Goal: Use online tool/utility: Utilize a website feature to perform a specific function

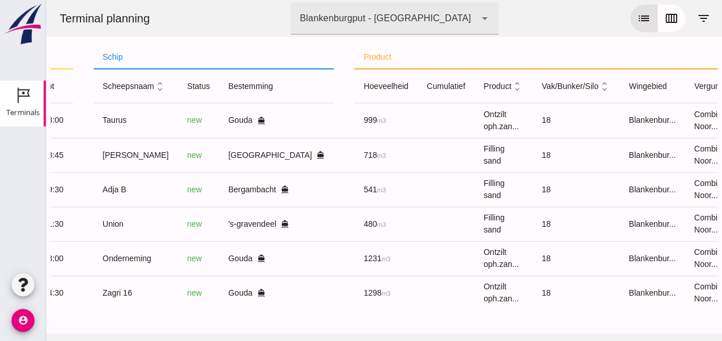
scroll to position [0, 307]
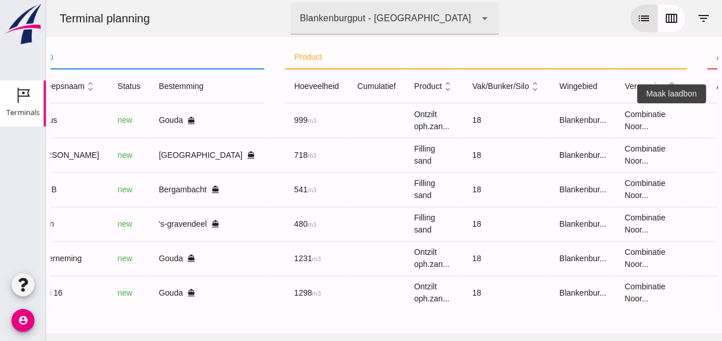
click at [722, 119] on icon "receipt_long" at bounding box center [728, 120] width 10 height 10
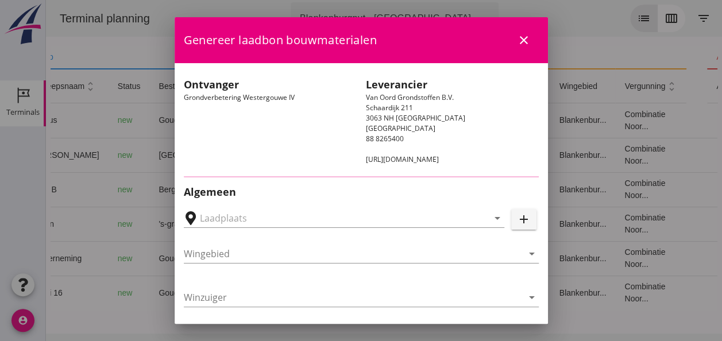
type input "Loswal Fa. J. Bos&Zonen, [GEOGRAPHIC_DATA]"
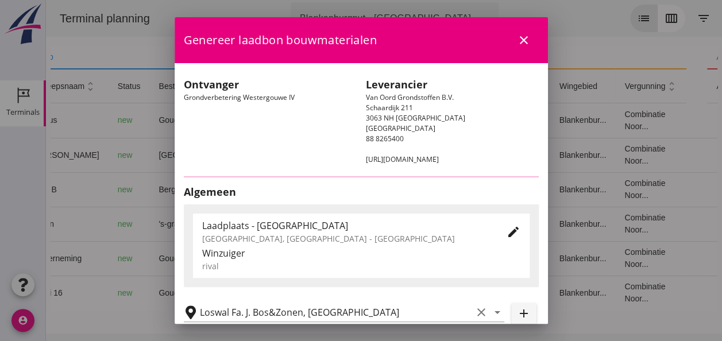
type input "Taurus"
type input "Rianne"
type input "999"
type input "Ontzilt oph.zand [75] (6120)"
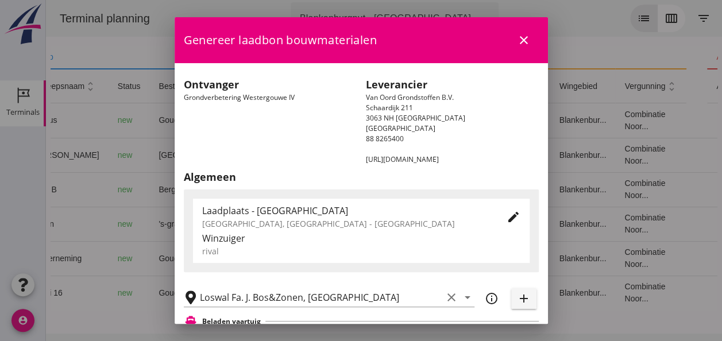
scroll to position [172, 0]
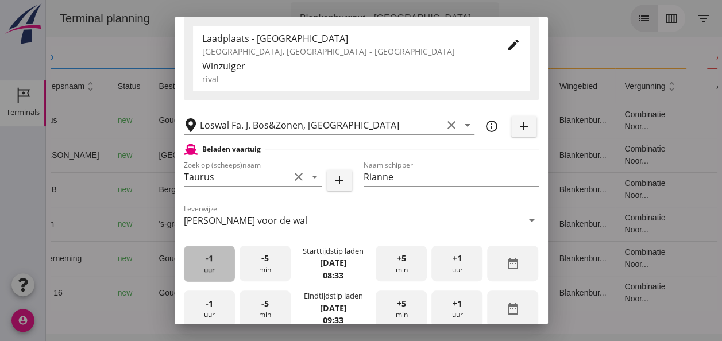
click at [213, 269] on div "-1 uur" at bounding box center [209, 264] width 51 height 36
click at [269, 271] on div "-5 min" at bounding box center [265, 264] width 51 height 36
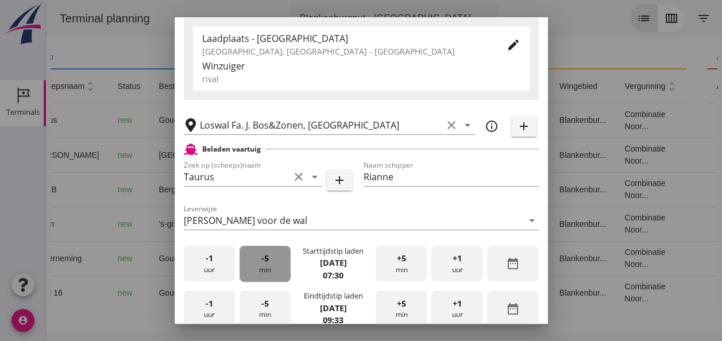
click at [269, 271] on div "-5 min" at bounding box center [265, 264] width 51 height 36
click at [268, 271] on div "-5 min" at bounding box center [265, 264] width 51 height 36
click at [269, 270] on div "-5 min" at bounding box center [265, 264] width 51 height 36
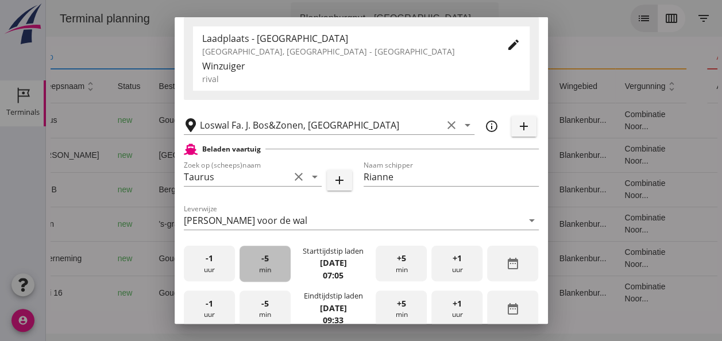
click at [269, 269] on div "-5 min" at bounding box center [265, 264] width 51 height 36
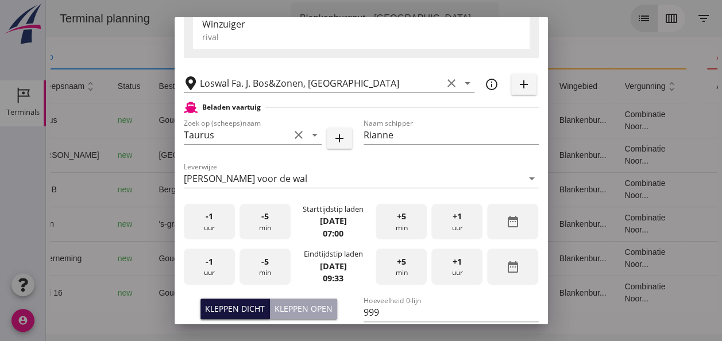
scroll to position [230, 0]
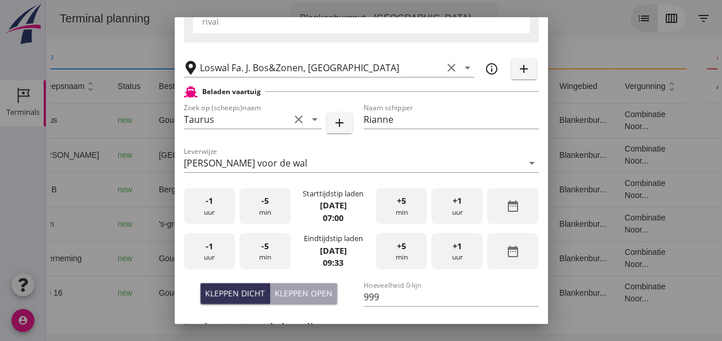
click at [207, 253] on div "-1 uur" at bounding box center [209, 251] width 51 height 36
click at [208, 253] on div "-1 uur" at bounding box center [209, 251] width 51 height 36
click at [397, 251] on span "+5" at bounding box center [401, 246] width 9 height 13
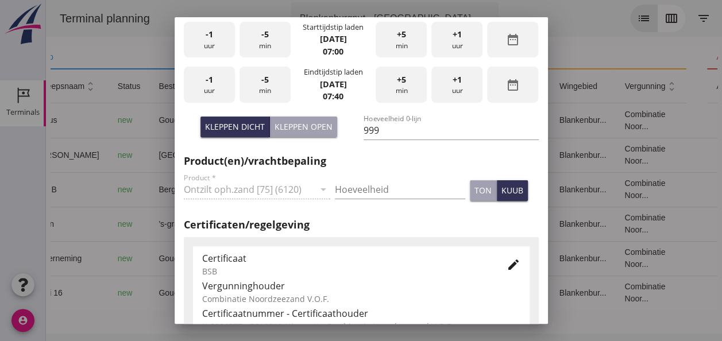
scroll to position [402, 0]
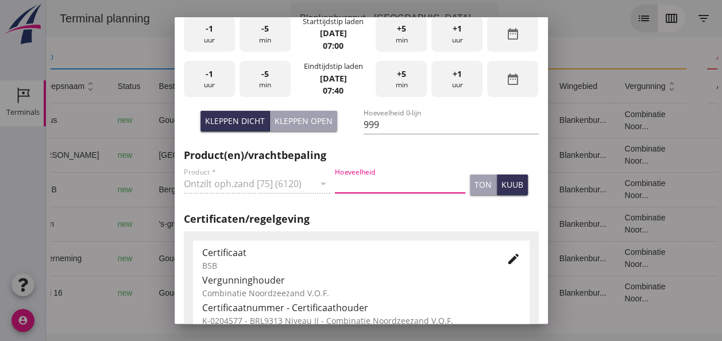
click at [359, 180] on input "Hoeveelheid" at bounding box center [400, 184] width 130 height 18
type input "999"
click at [505, 186] on div "kuub" at bounding box center [513, 185] width 22 height 12
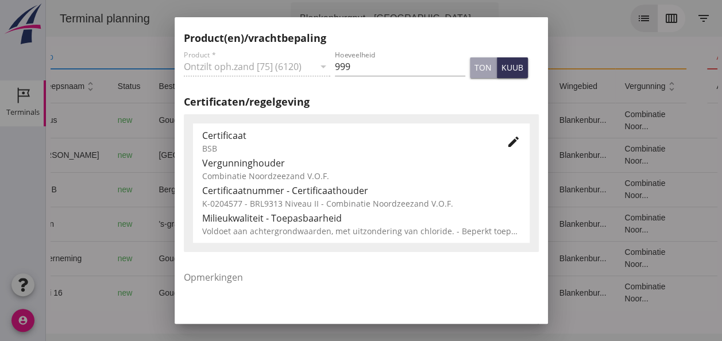
scroll to position [586, 0]
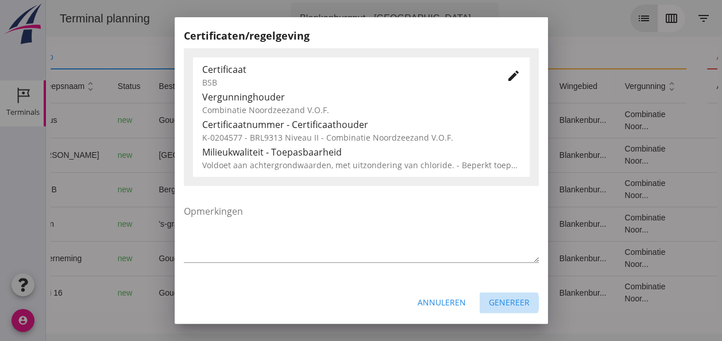
click at [513, 308] on div "Genereer" at bounding box center [509, 303] width 41 height 12
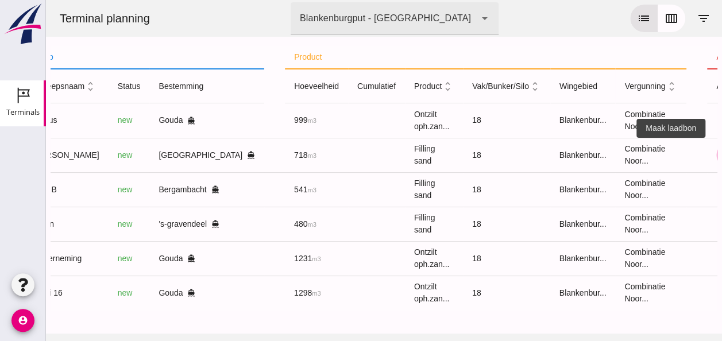
click at [722, 156] on icon "receipt_long" at bounding box center [728, 155] width 10 height 10
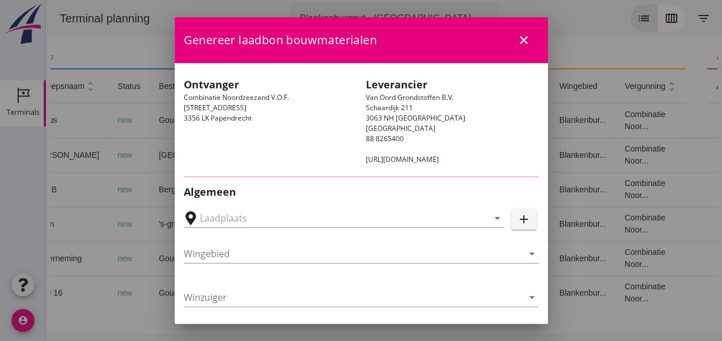
type input "[GEOGRAPHIC_DATA], [GEOGRAPHIC_DATA]"
type input "[PERSON_NAME]"
type input "718"
type input "Ophoogzand (6120)"
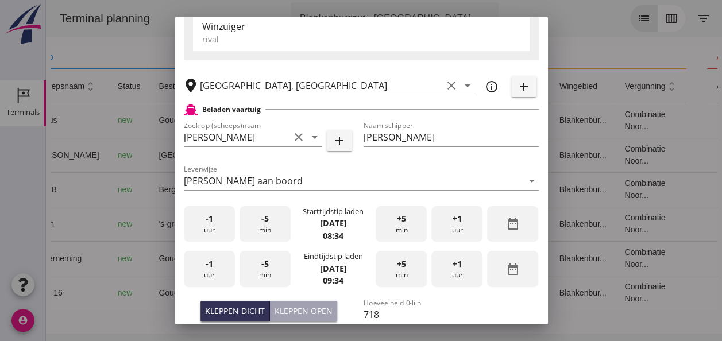
scroll to position [230, 0]
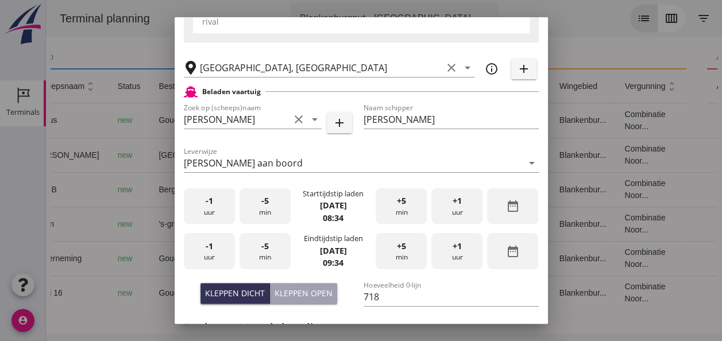
click at [210, 214] on div "-1 uur" at bounding box center [209, 206] width 51 height 36
click at [401, 206] on div "+5 min" at bounding box center [401, 206] width 51 height 36
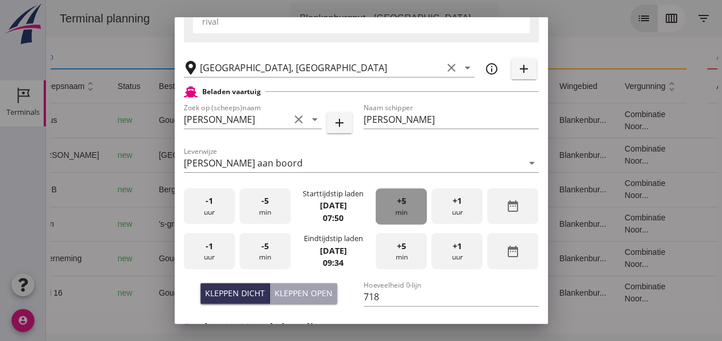
click at [401, 206] on div "+5 min" at bounding box center [401, 206] width 51 height 36
click at [209, 248] on span "-1" at bounding box center [209, 246] width 7 height 13
click at [263, 249] on span "-5" at bounding box center [264, 246] width 7 height 13
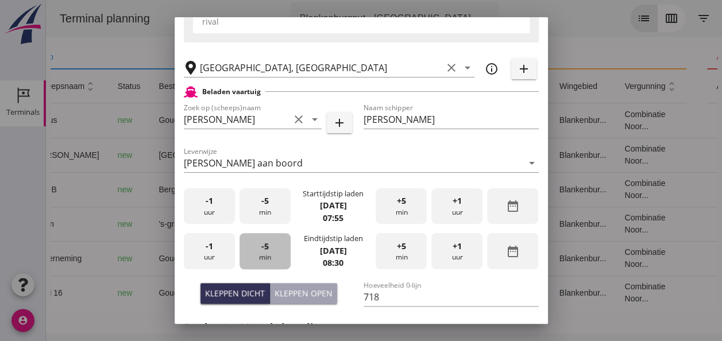
click at [263, 249] on span "-5" at bounding box center [264, 246] width 7 height 13
click at [268, 253] on div "-5 min" at bounding box center [265, 251] width 51 height 36
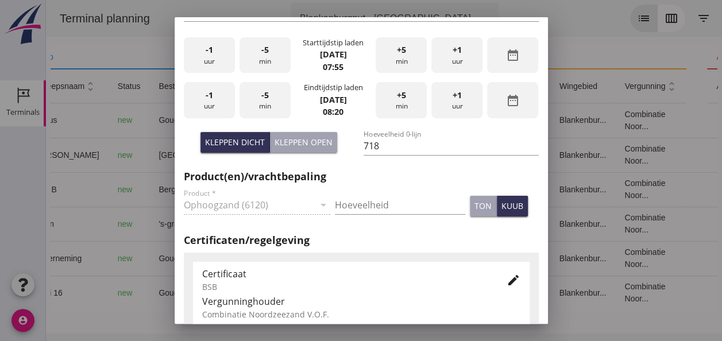
scroll to position [402, 0]
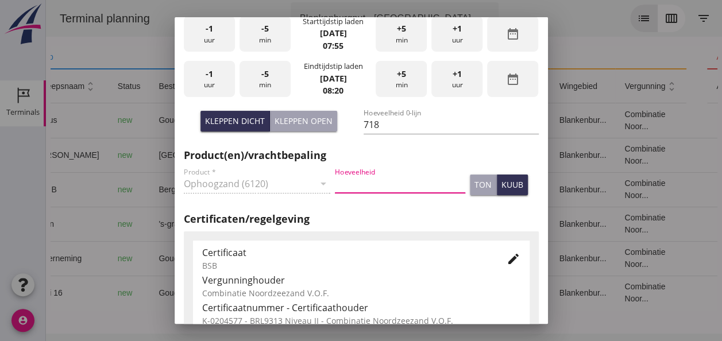
click at [365, 182] on input "Hoeveelheid" at bounding box center [400, 184] width 130 height 18
type input "718"
click at [505, 180] on div "kuub" at bounding box center [513, 185] width 22 height 12
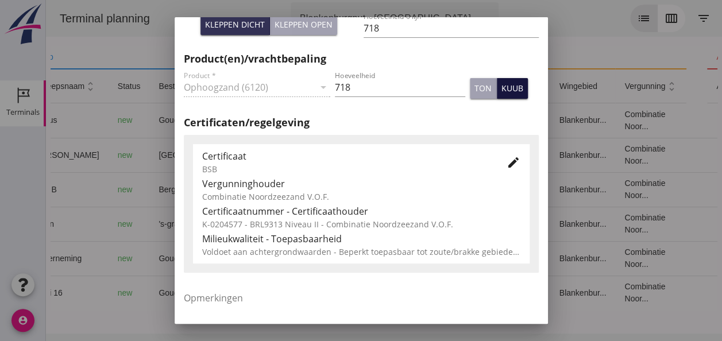
scroll to position [586, 0]
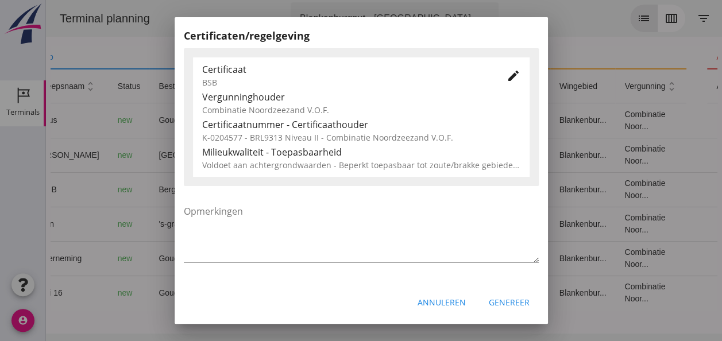
click at [494, 298] on div "Genereer" at bounding box center [509, 303] width 41 height 12
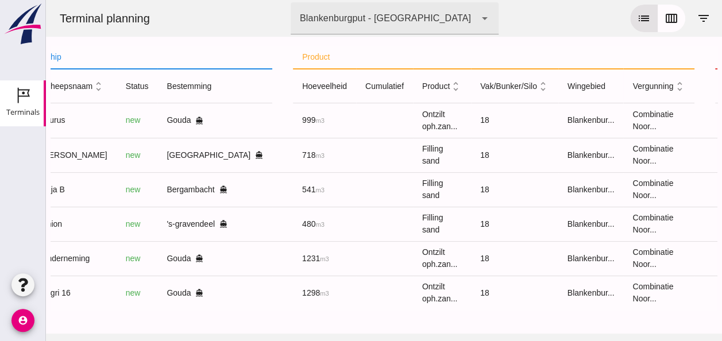
scroll to position [0, 307]
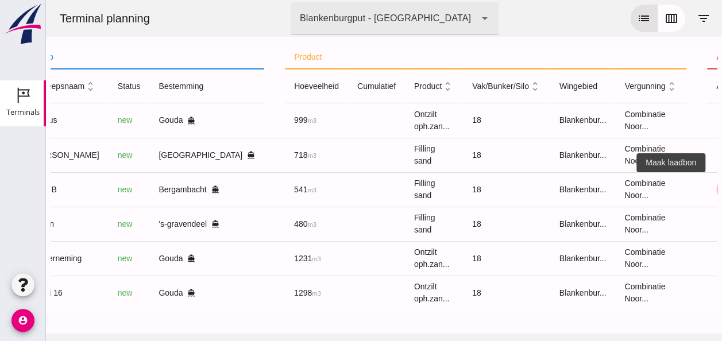
click at [722, 188] on icon "receipt_long" at bounding box center [728, 189] width 10 height 10
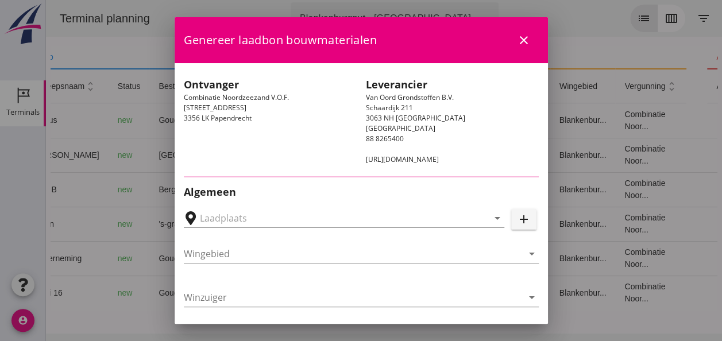
type input "Zuiddam B.V., Bergambacht"
type input "Adja B"
type input "Dingemans Bezooyen"
type input "541"
type input "Ophoogzand (6120)"
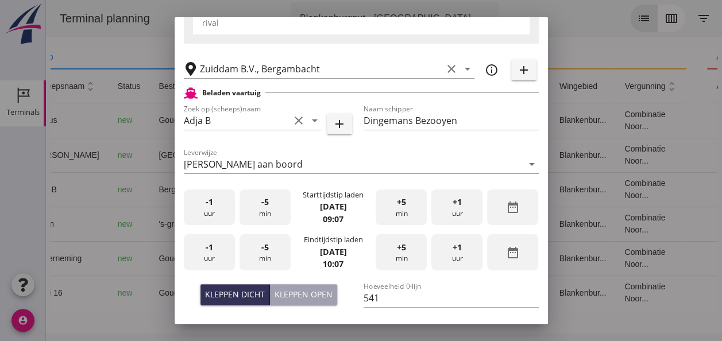
scroll to position [230, 0]
click at [261, 211] on div "-5 min" at bounding box center [265, 206] width 51 height 36
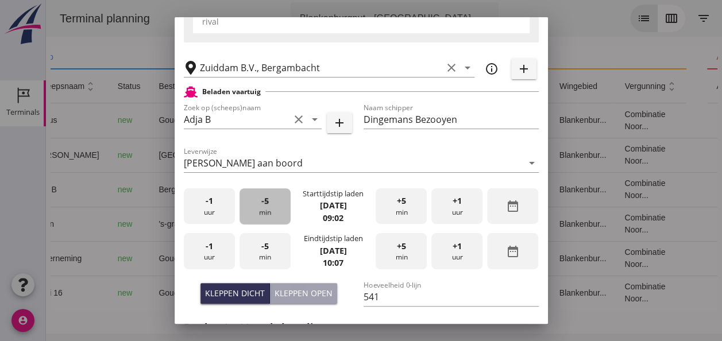
click at [261, 211] on div "-5 min" at bounding box center [265, 206] width 51 height 36
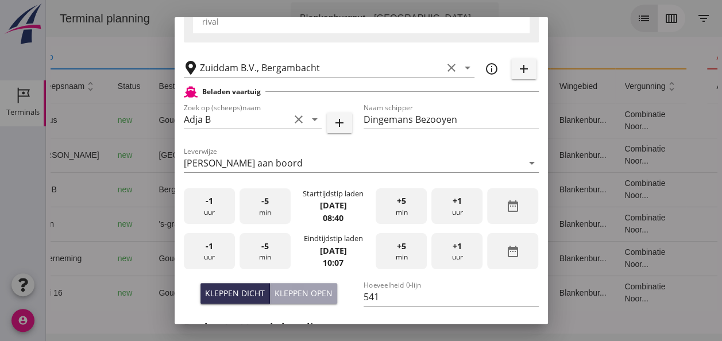
click at [261, 211] on div "-5 min" at bounding box center [265, 206] width 51 height 36
click at [211, 255] on div "-1 uur" at bounding box center [209, 251] width 51 height 36
click at [264, 252] on span "-5" at bounding box center [264, 246] width 7 height 13
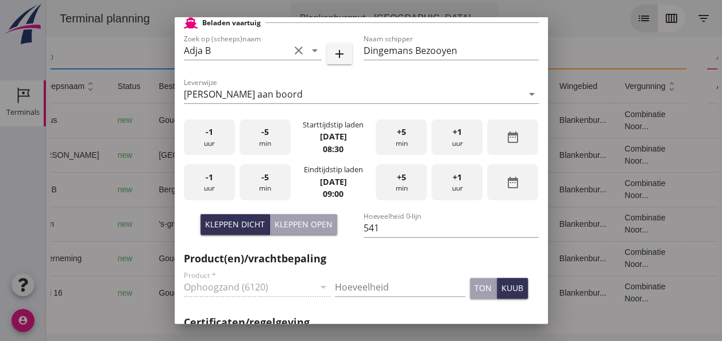
scroll to position [345, 0]
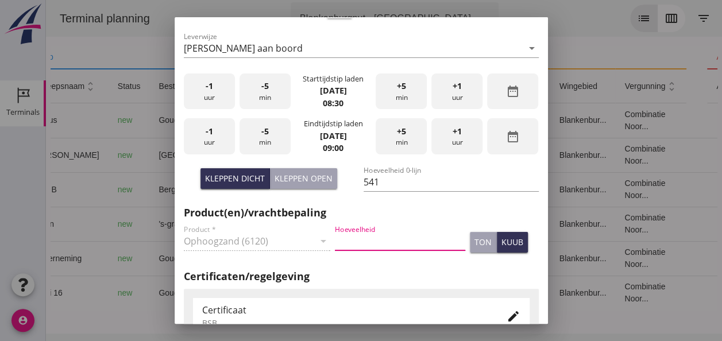
drag, startPoint x: 347, startPoint y: 240, endPoint x: 363, endPoint y: 240, distance: 15.5
click at [351, 240] on input "Hoeveelheid" at bounding box center [400, 241] width 130 height 18
type input "541"
click at [502, 240] on div "kuub" at bounding box center [513, 242] width 22 height 12
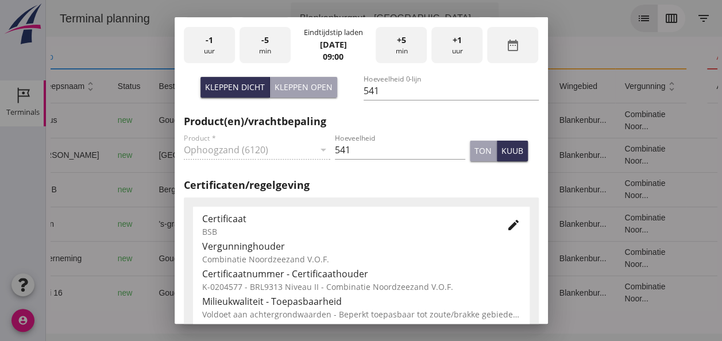
scroll to position [575, 0]
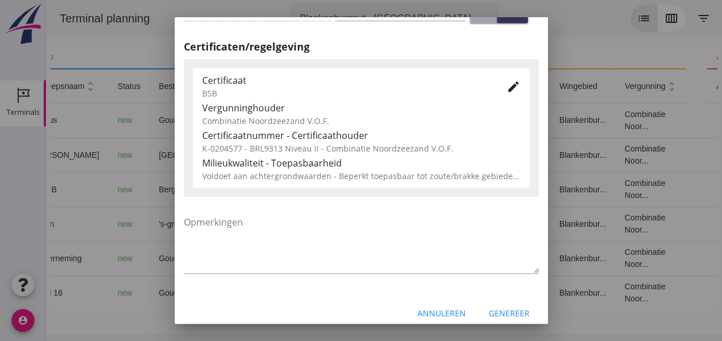
click at [496, 313] on div "Genereer" at bounding box center [509, 313] width 41 height 12
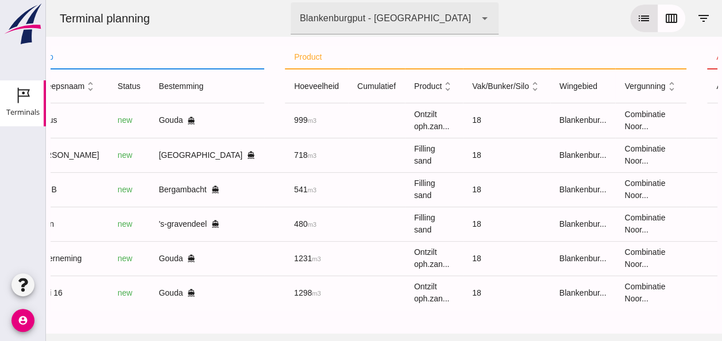
scroll to position [0, 284]
